Goal: Information Seeking & Learning: Learn about a topic

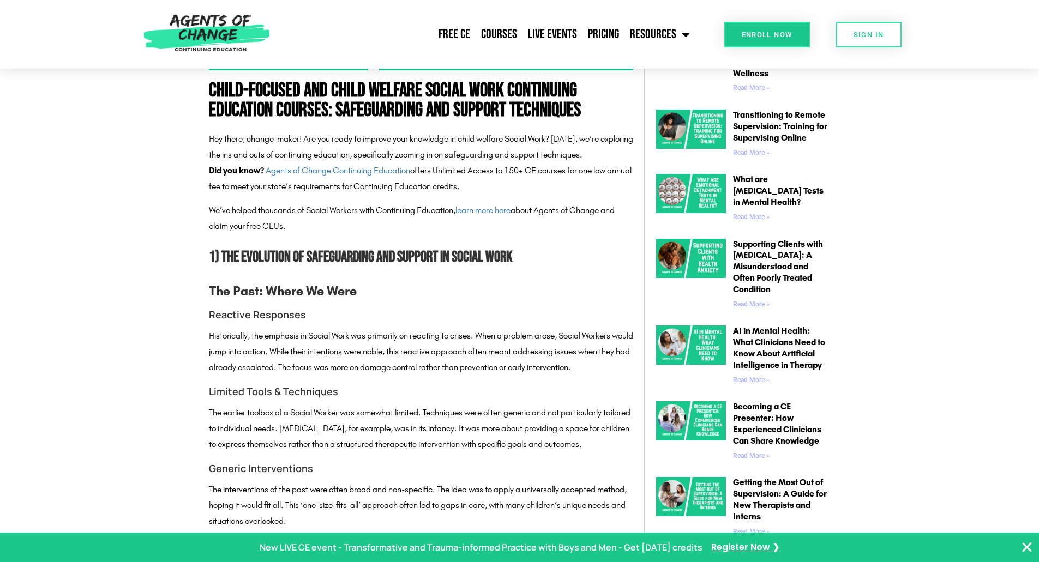
scroll to position [927, 0]
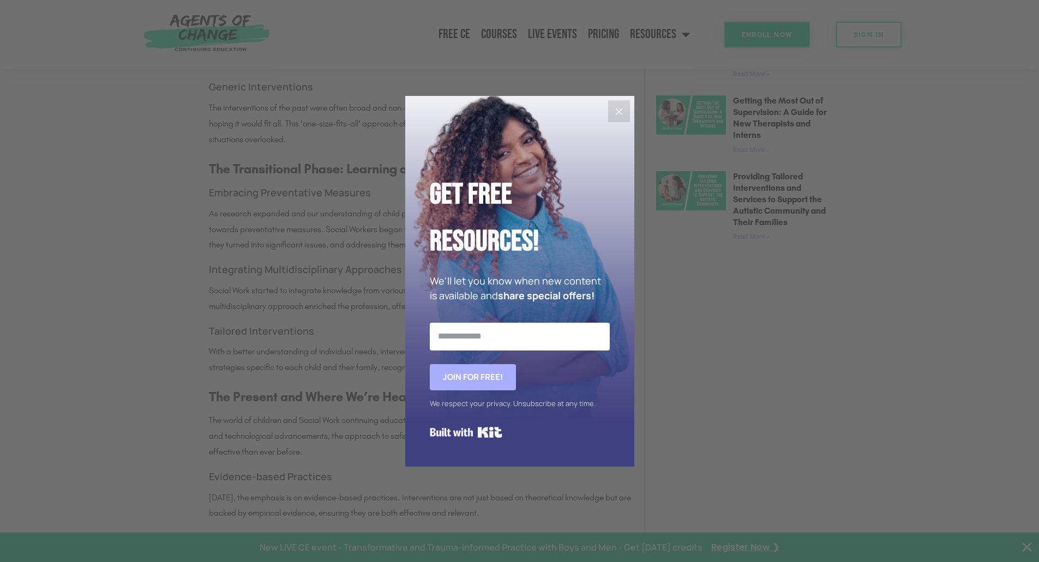
click at [628, 111] on button "Close" at bounding box center [619, 111] width 22 height 22
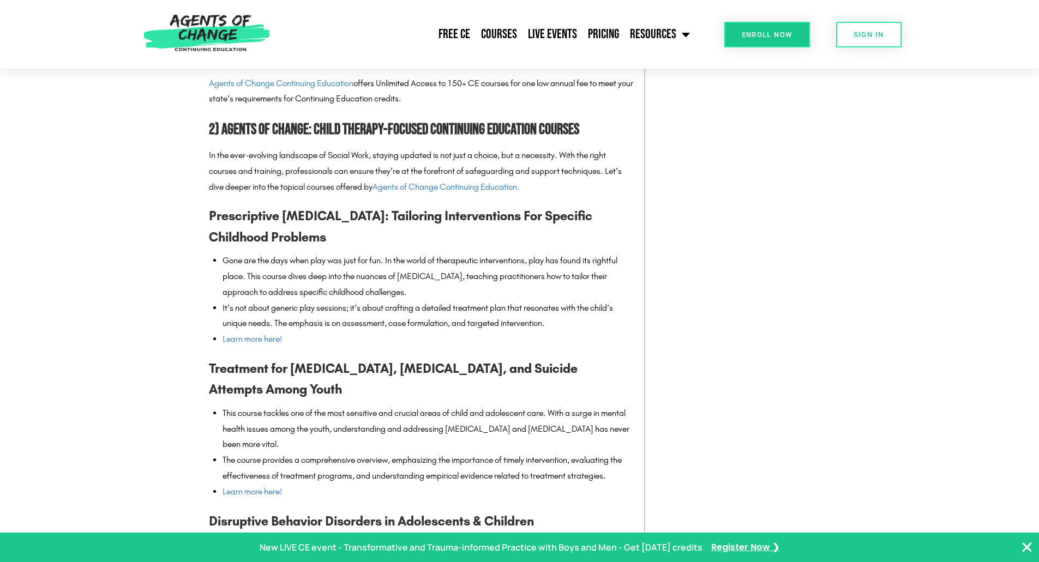
scroll to position [1527, 0]
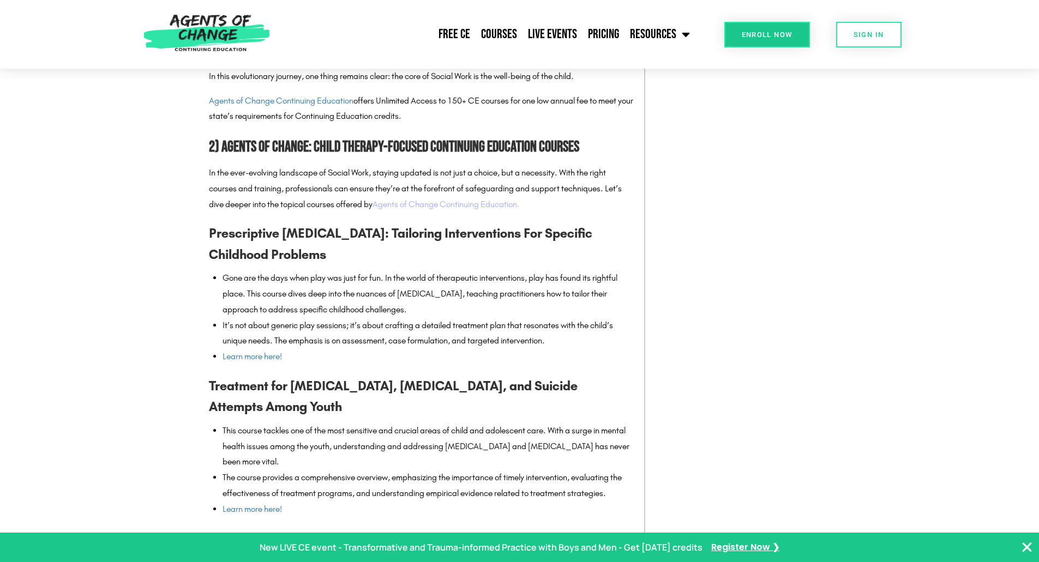
click at [430, 203] on link "Agents of Change Continuing Education." at bounding box center [446, 204] width 147 height 10
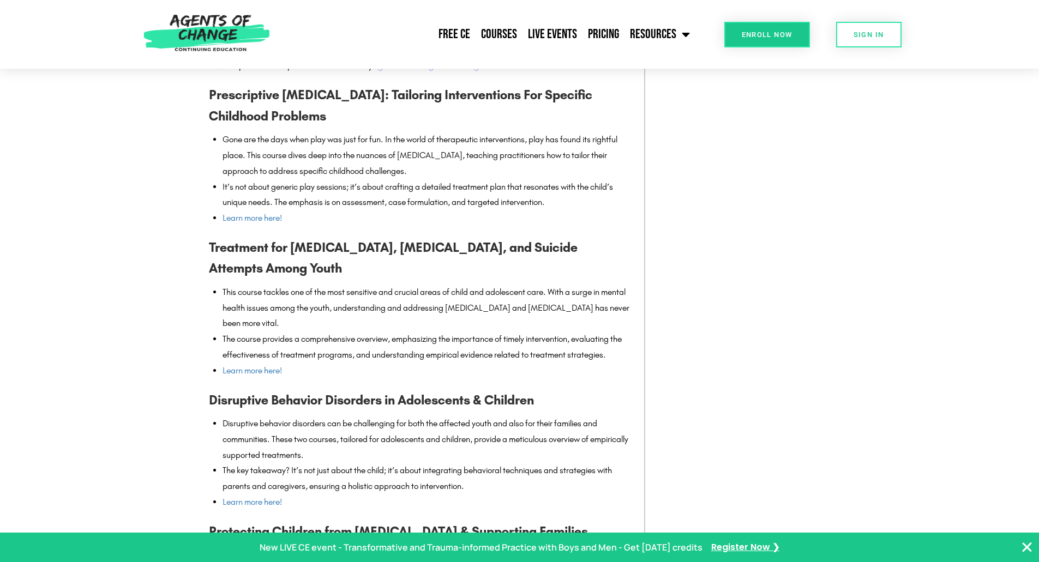
scroll to position [1582, 0]
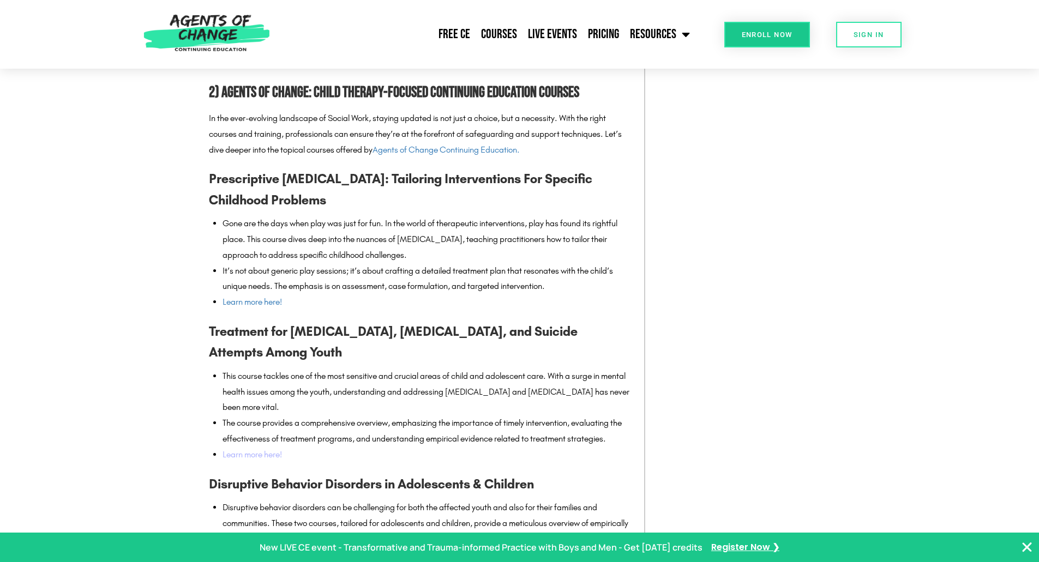
click at [268, 453] on link "Learn more here!" at bounding box center [252, 454] width 59 height 10
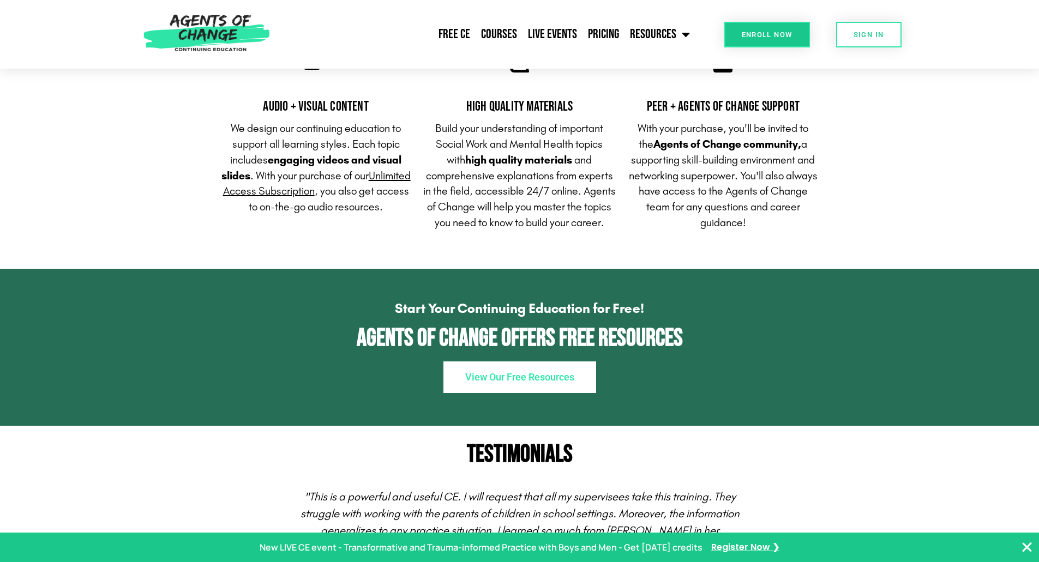
scroll to position [1036, 0]
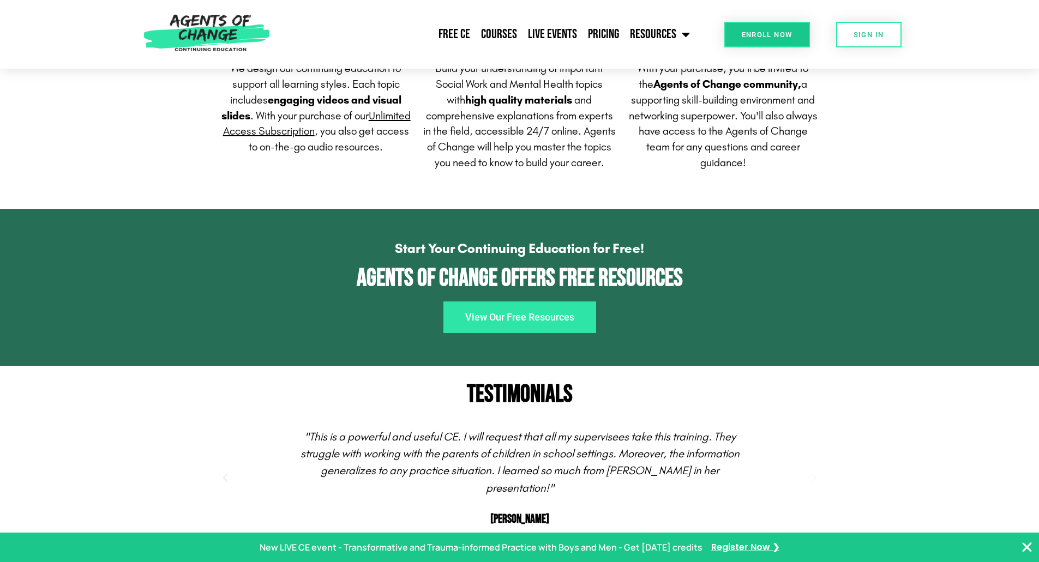
click at [484, 322] on span "View Our Free Resources" at bounding box center [519, 318] width 109 height 10
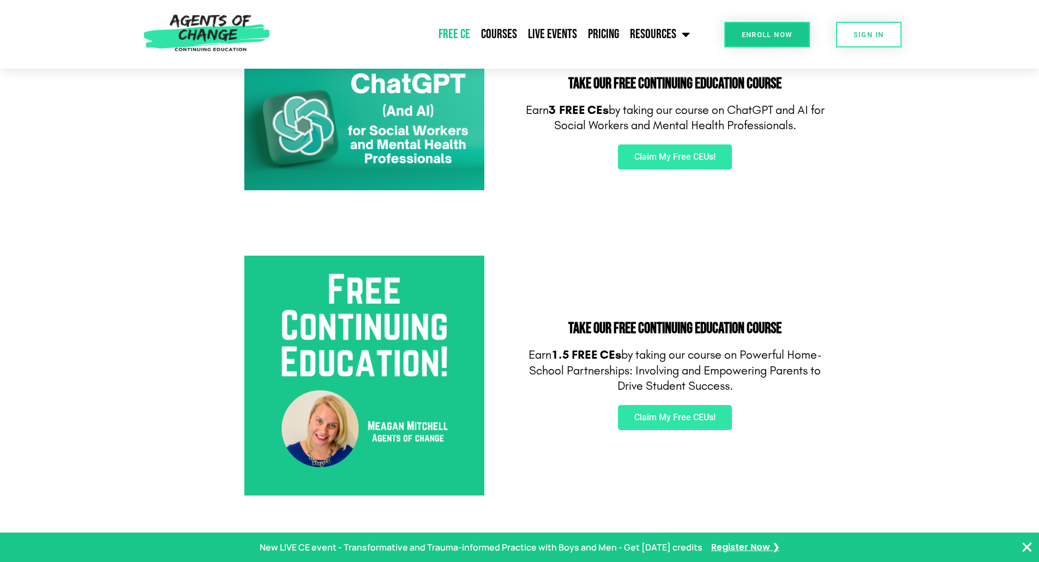
scroll to position [109, 0]
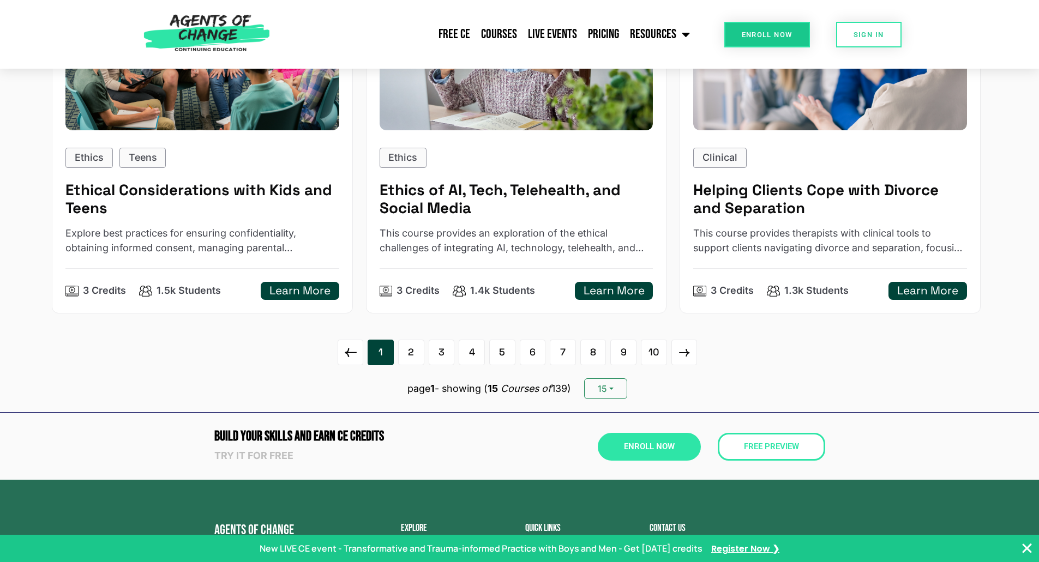
scroll to position [1691, 0]
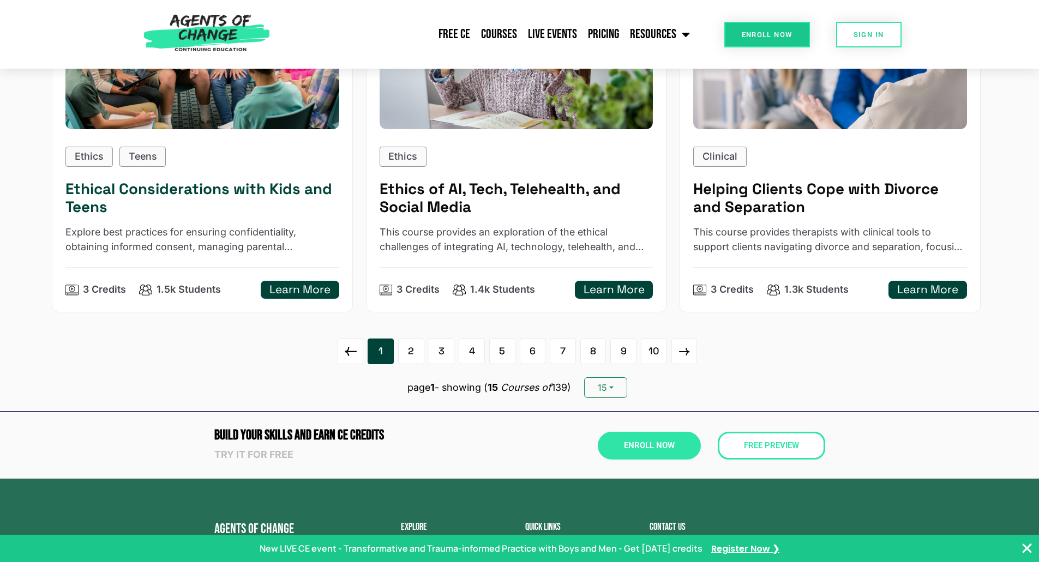
click at [308, 295] on h5 "Learn More" at bounding box center [299, 290] width 61 height 14
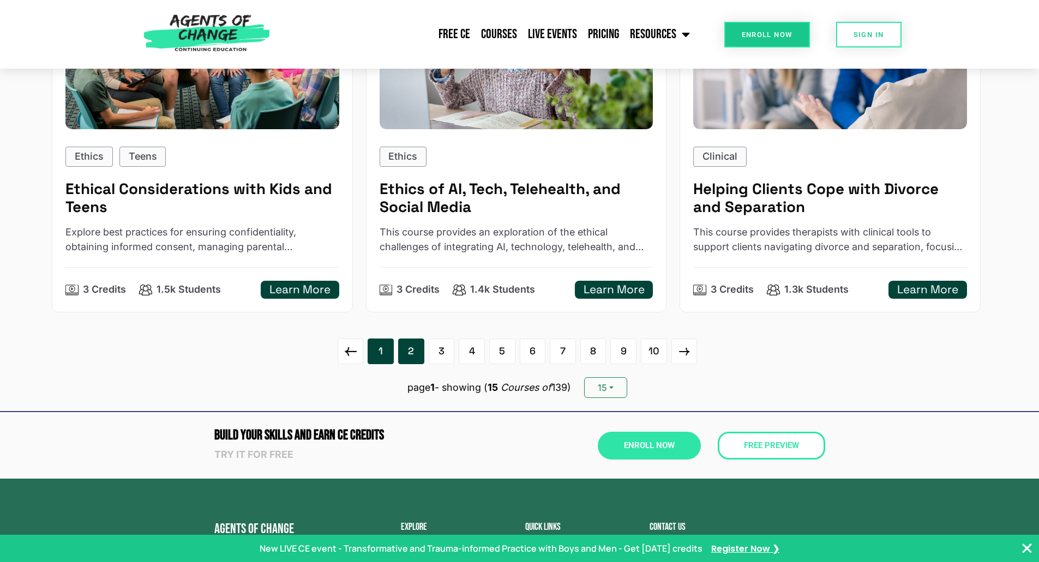
click at [406, 357] on link "2" at bounding box center [411, 352] width 26 height 26
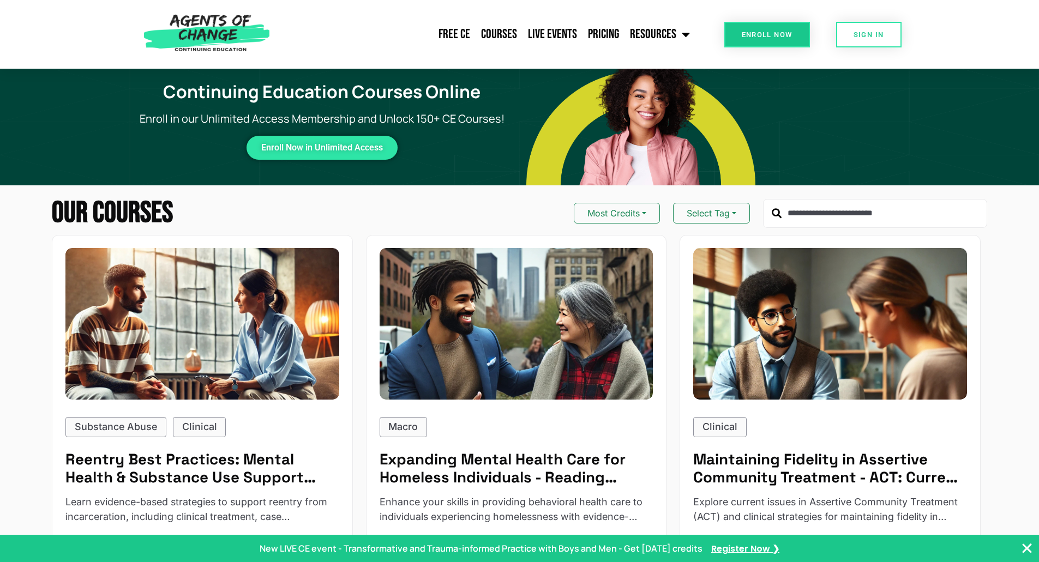
click at [828, 227] on input "text" at bounding box center [875, 213] width 224 height 29
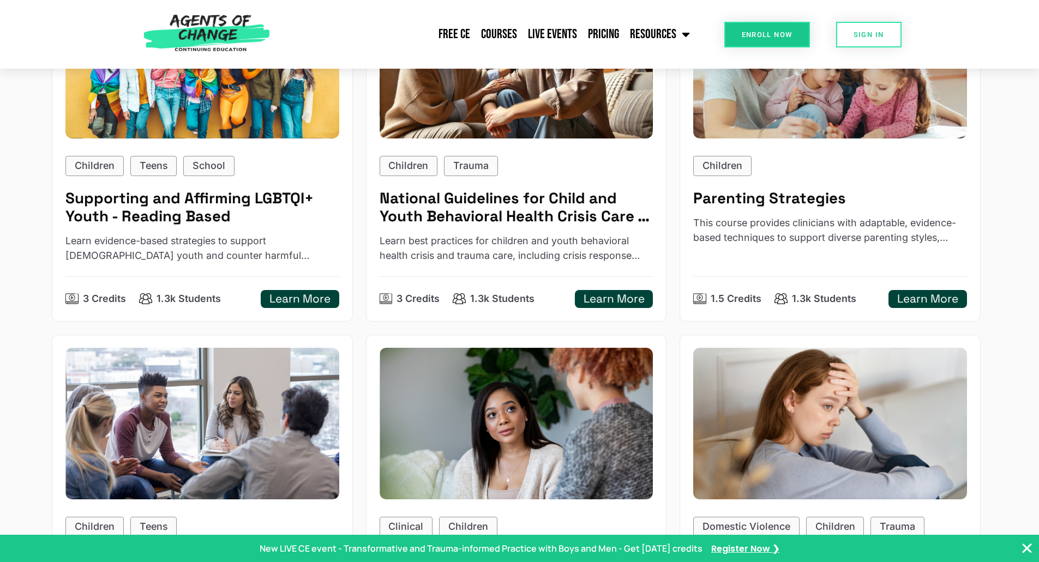
scroll to position [273, 0]
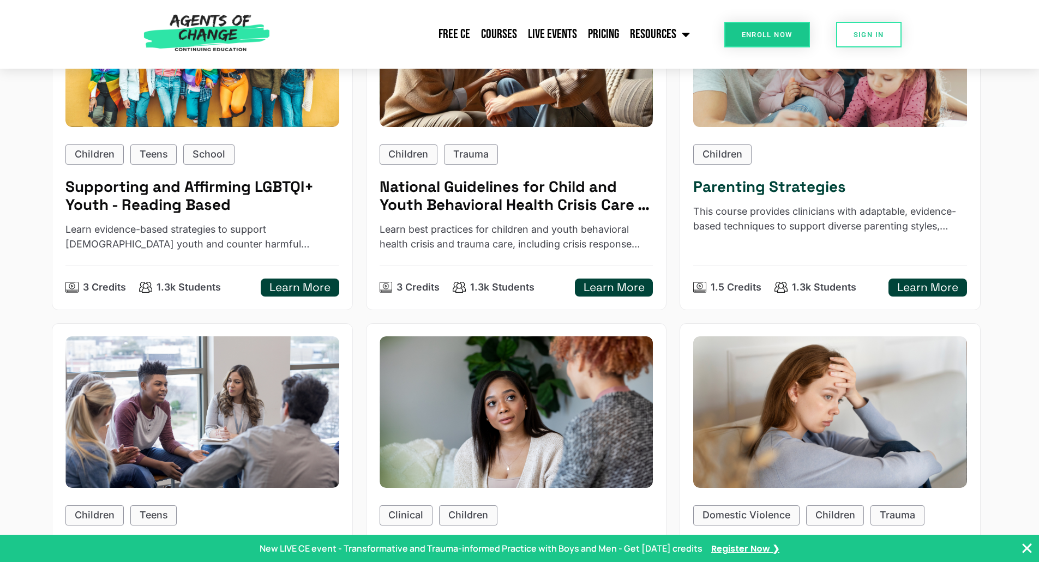
type input "*****"
click at [835, 195] on h5 "Parenting Strategies" at bounding box center [830, 187] width 274 height 18
click at [907, 213] on p "This course provides clinicians with adaptable, evidence-based techniques to su…" at bounding box center [830, 219] width 274 height 29
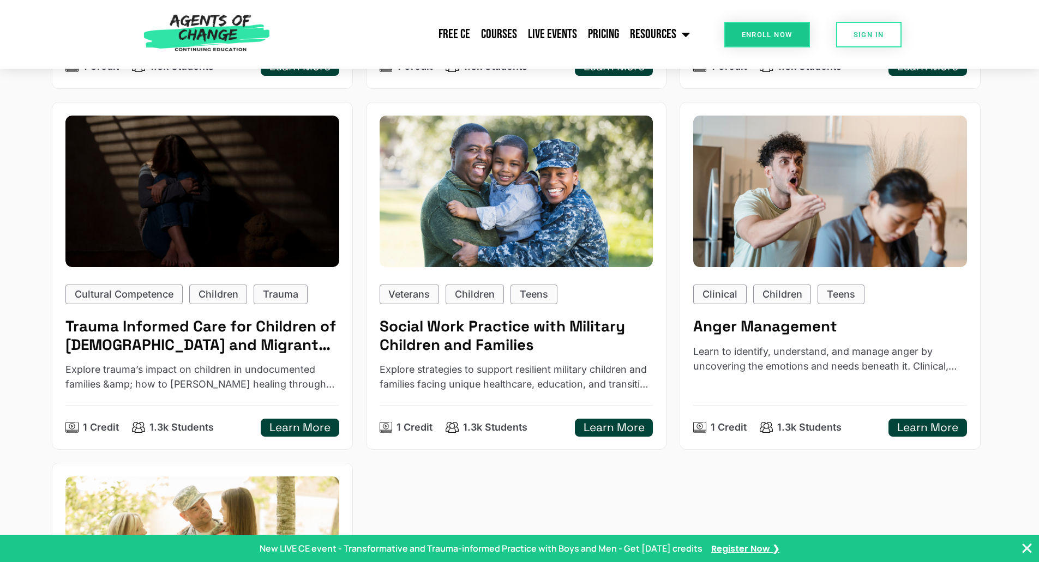
scroll to position [1582, 0]
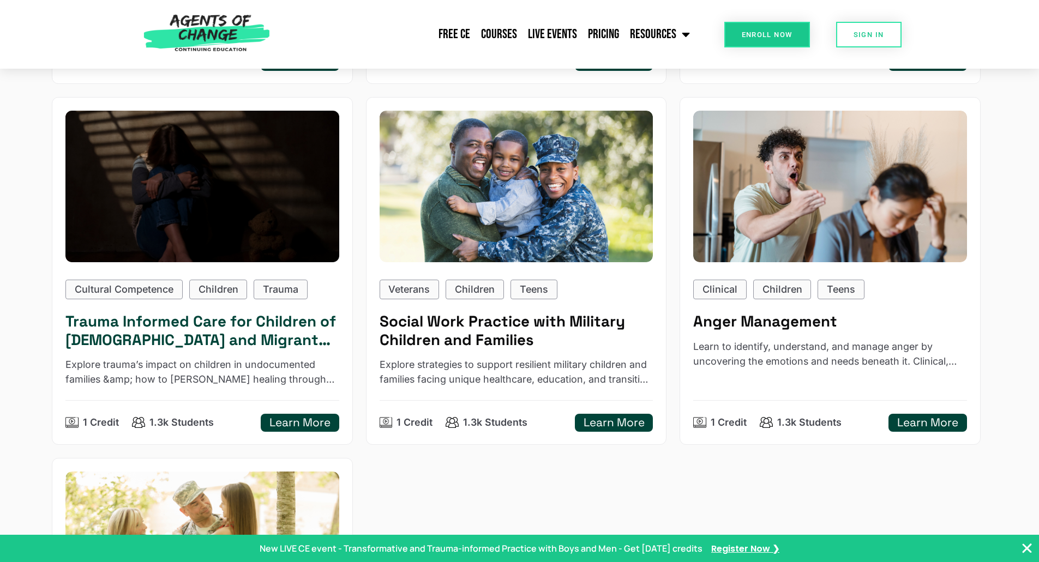
click at [209, 339] on h5 "Trauma Informed Care for Children of Undocumented Parents and Migrant Youth" at bounding box center [202, 331] width 274 height 37
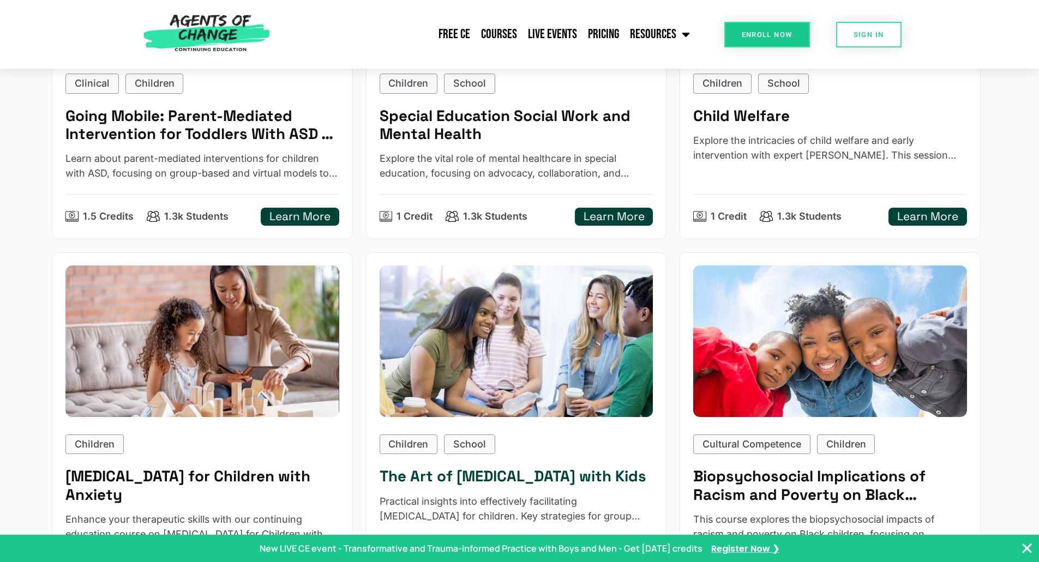
scroll to position [818, 0]
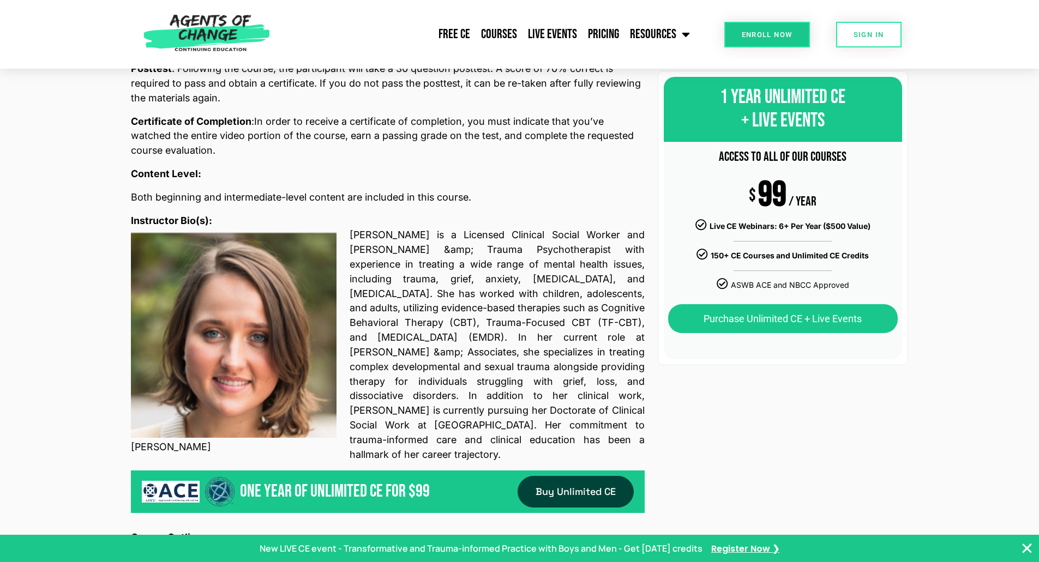
scroll to position [273, 0]
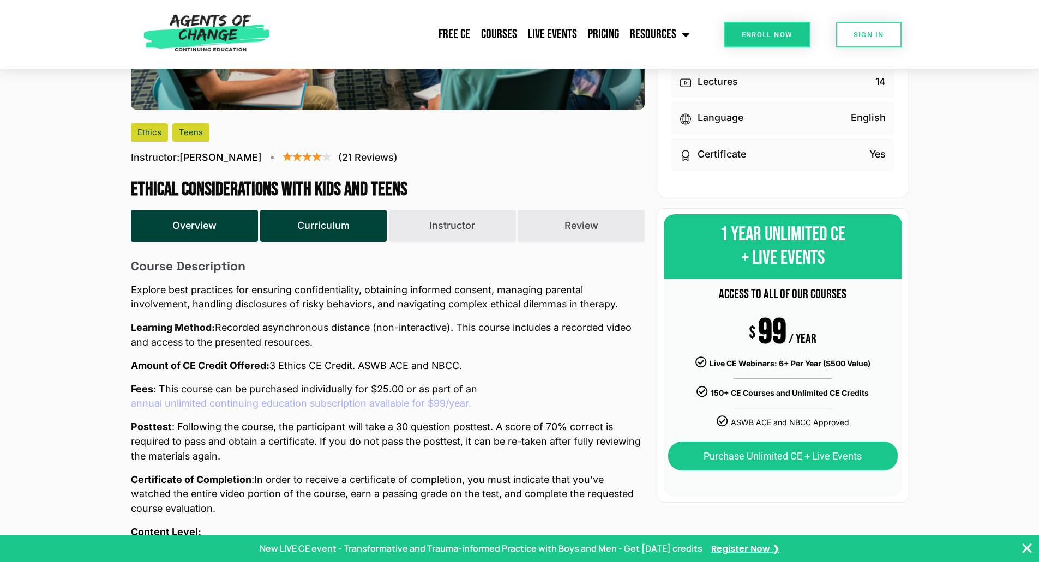
click at [326, 230] on button "Curriculum" at bounding box center [323, 226] width 127 height 33
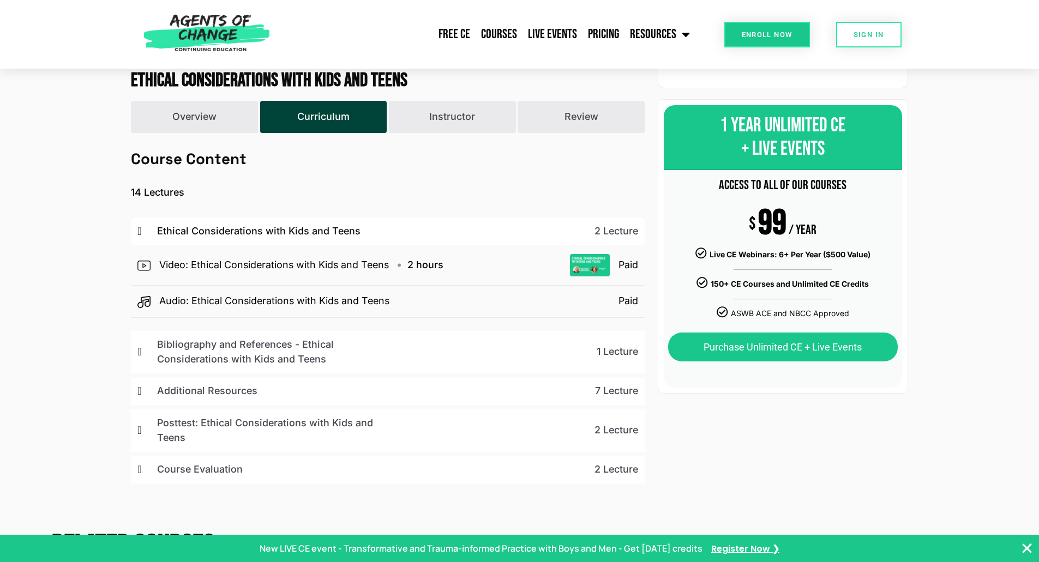
scroll to position [0, 0]
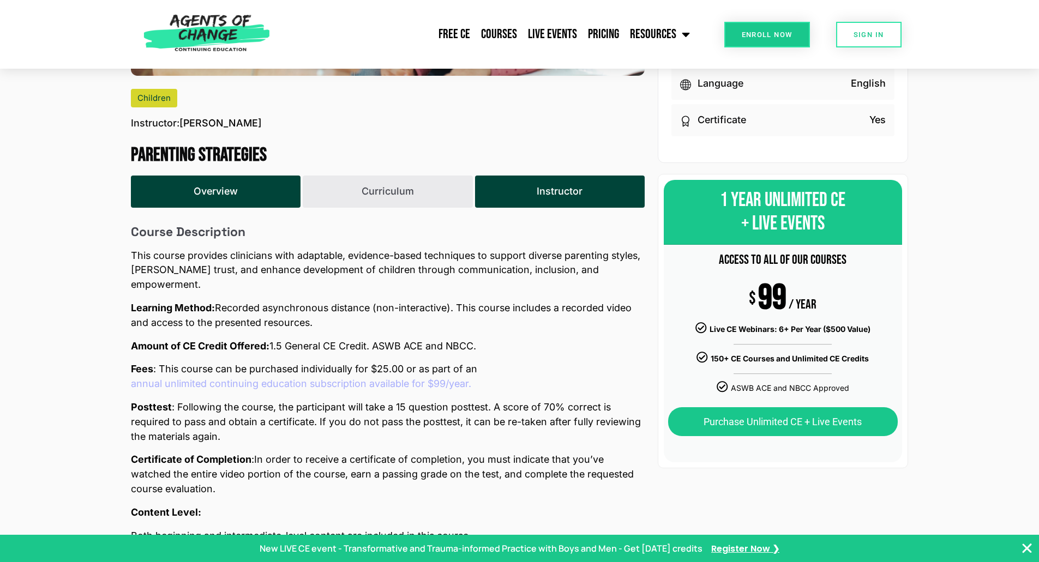
scroll to position [327, 0]
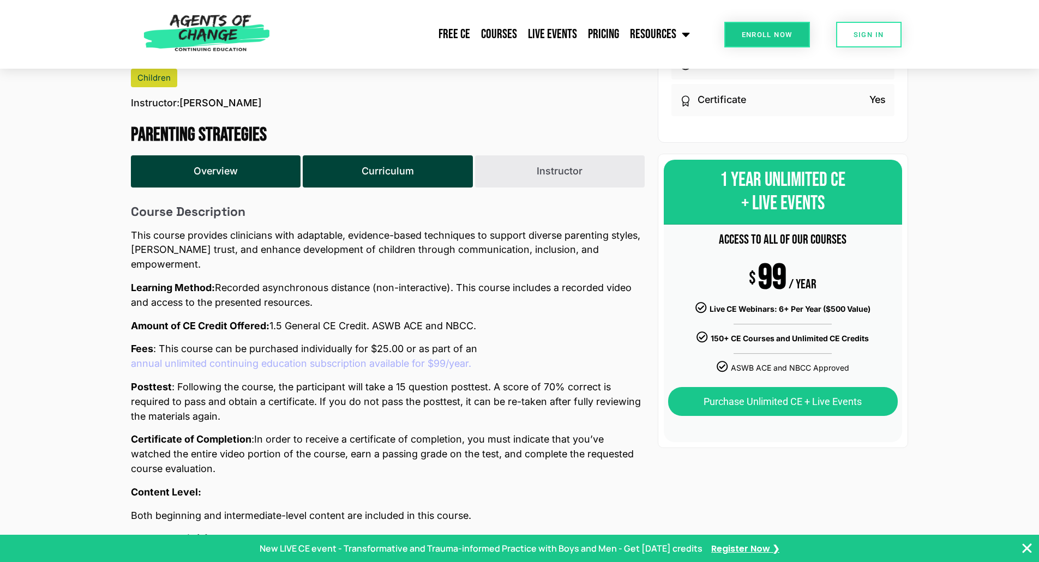
click at [419, 179] on button "Curriculum" at bounding box center [388, 171] width 170 height 33
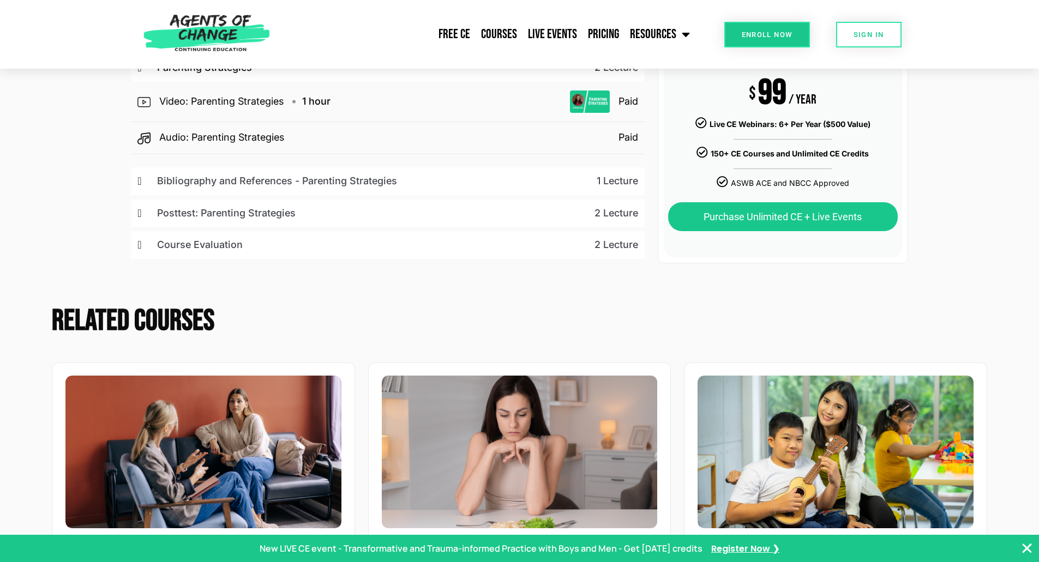
scroll to position [927, 0]
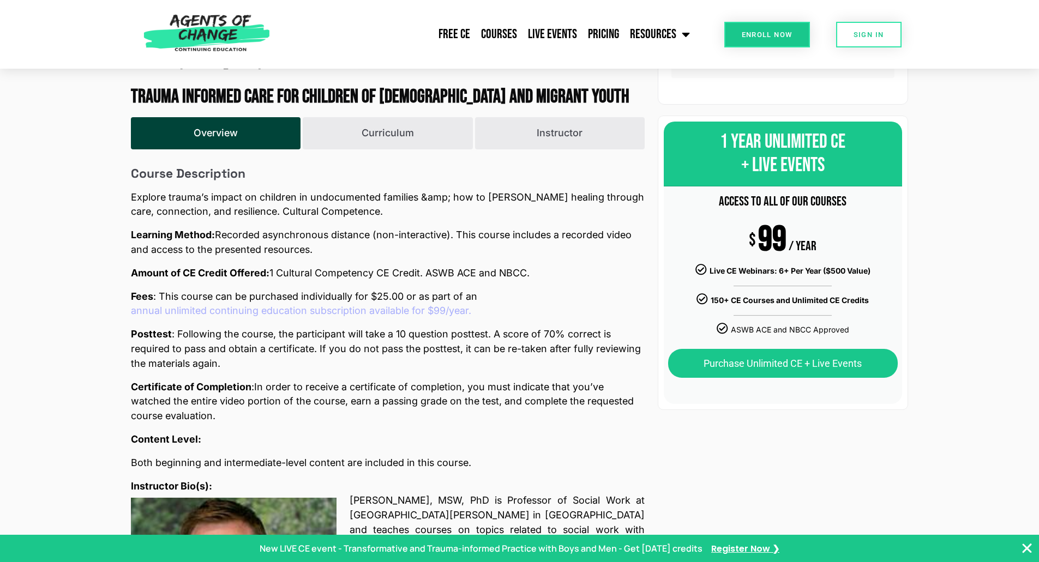
scroll to position [382, 0]
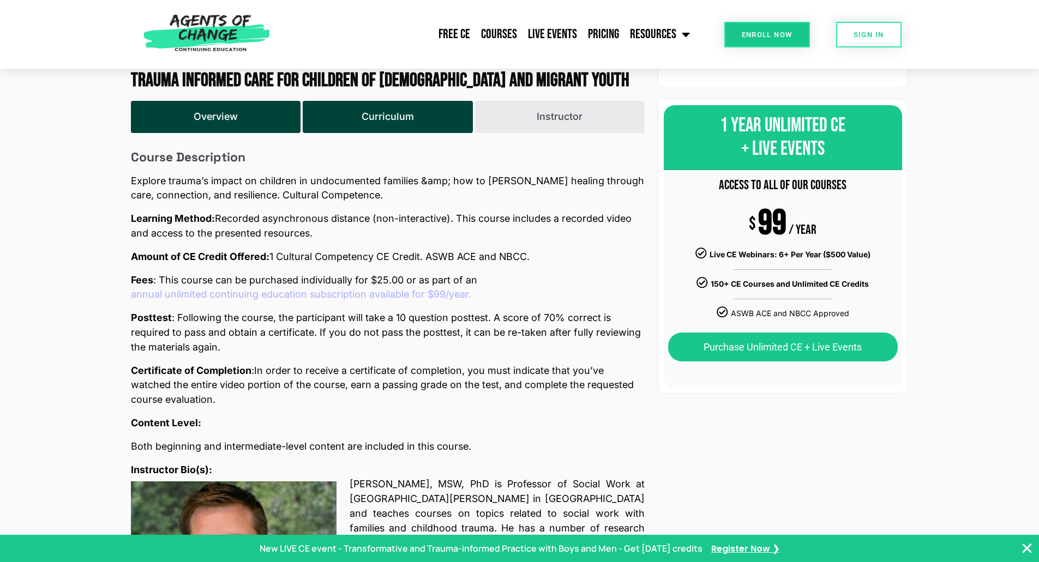
click at [399, 134] on button "Curriculum" at bounding box center [388, 117] width 170 height 33
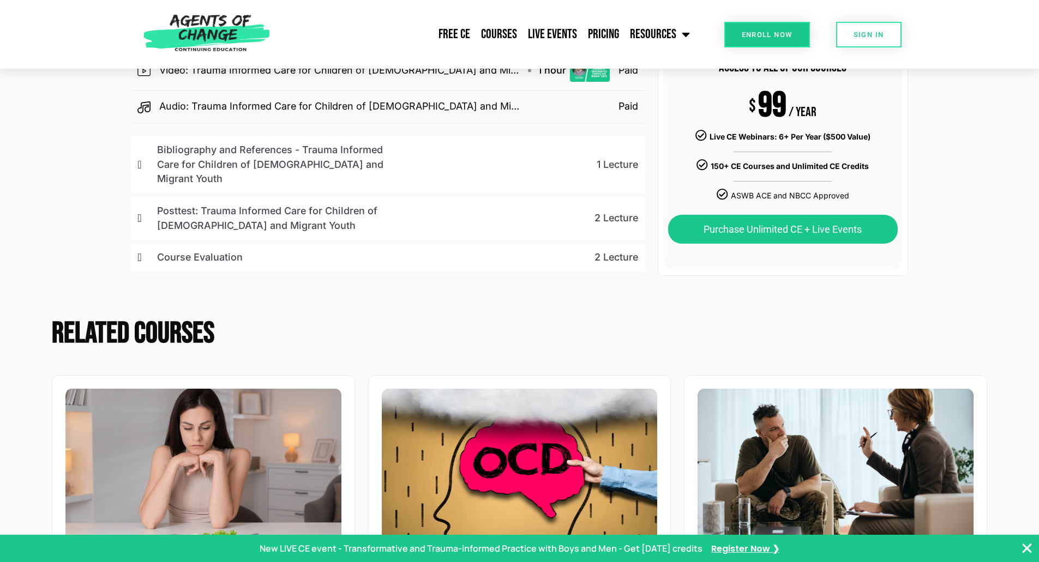
scroll to position [927, 0]
